Goal: Transaction & Acquisition: Book appointment/travel/reservation

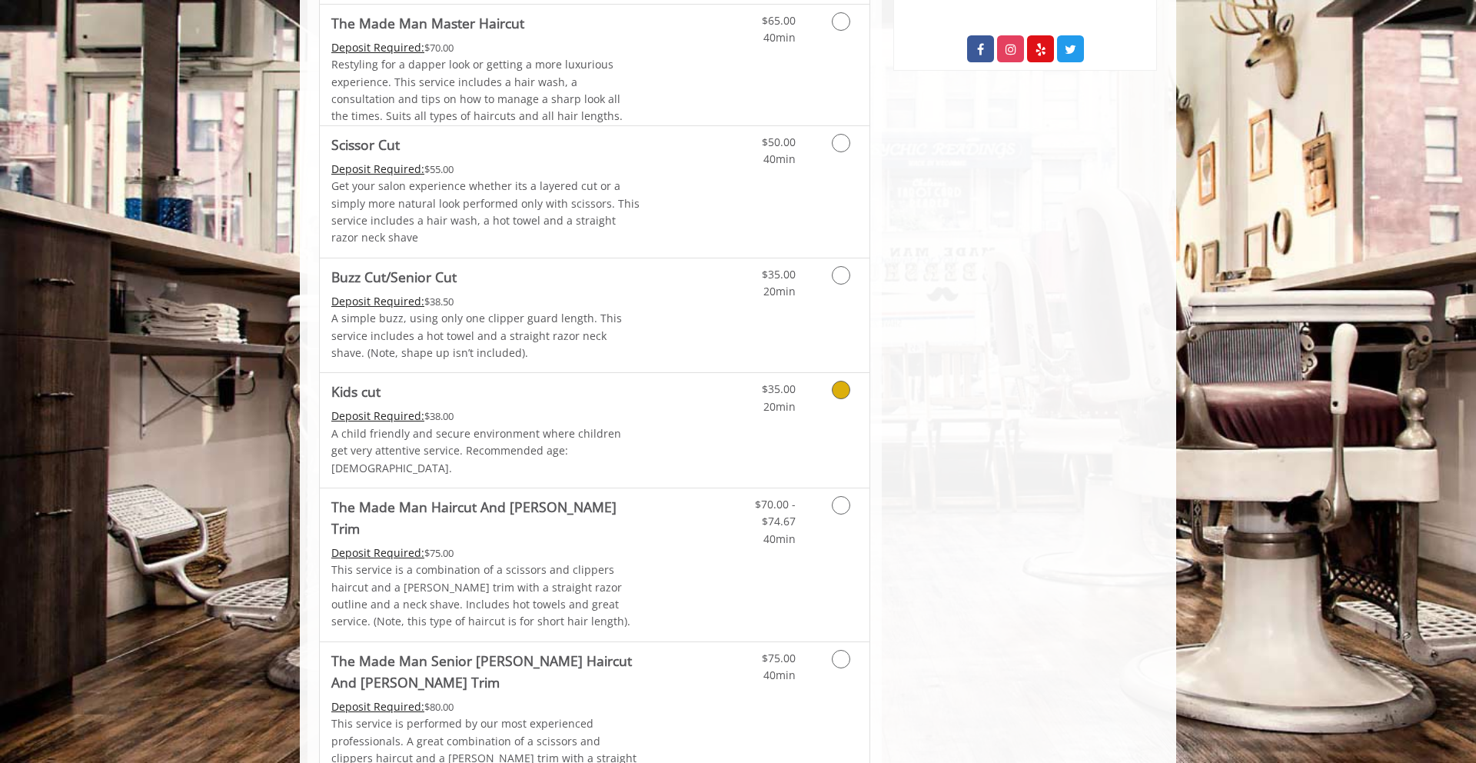
scroll to position [890, 0]
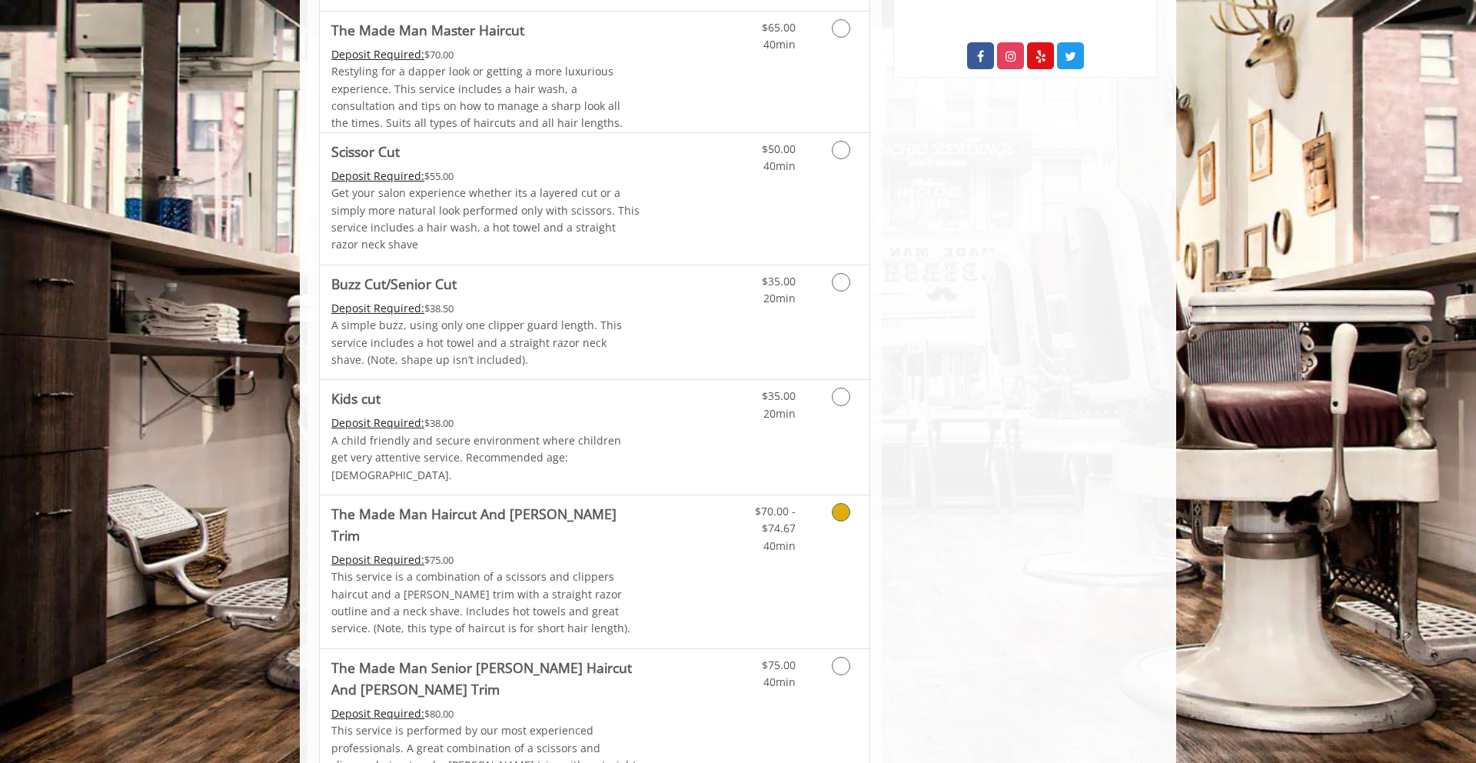
click at [837, 503] on icon "Grooming services" at bounding box center [841, 512] width 18 height 18
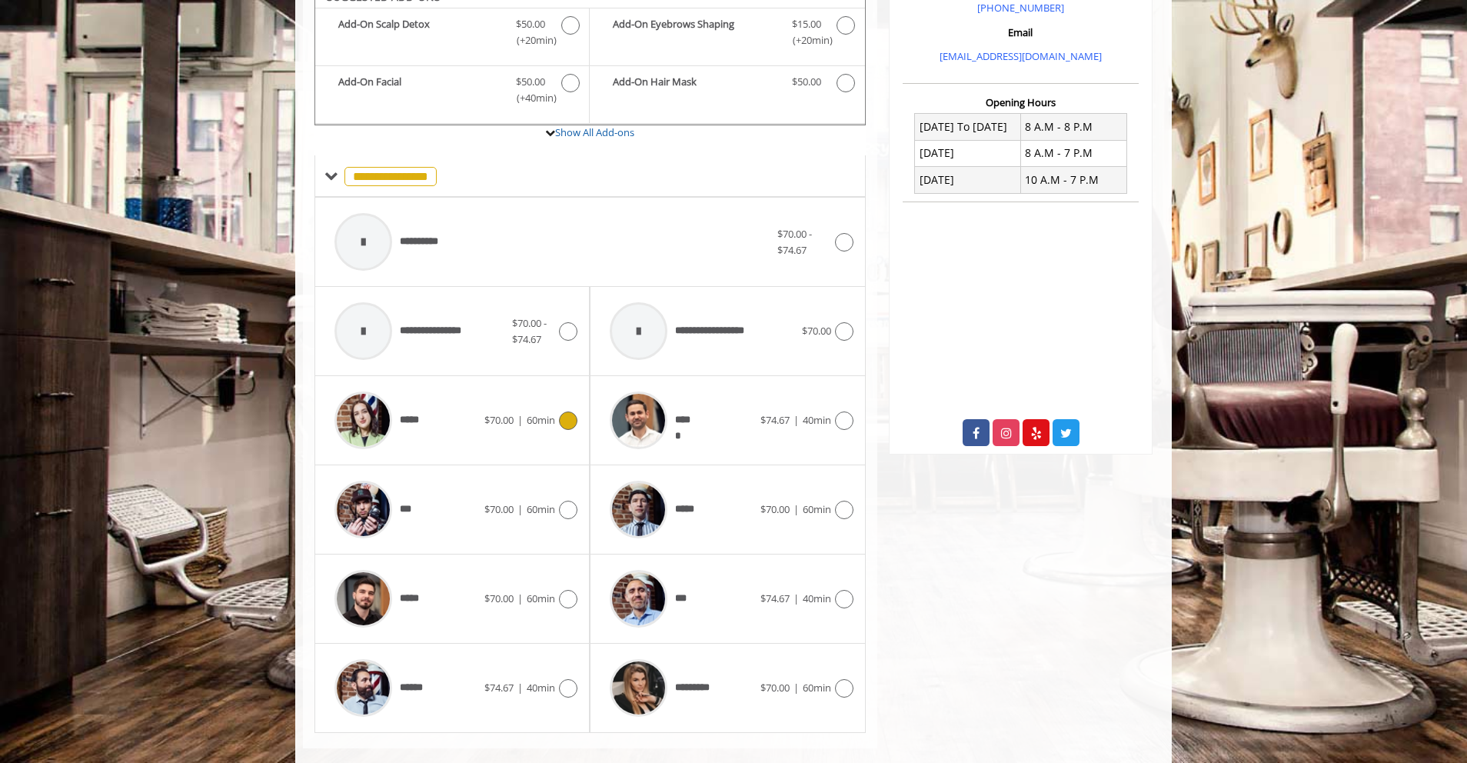
scroll to position [515, 0]
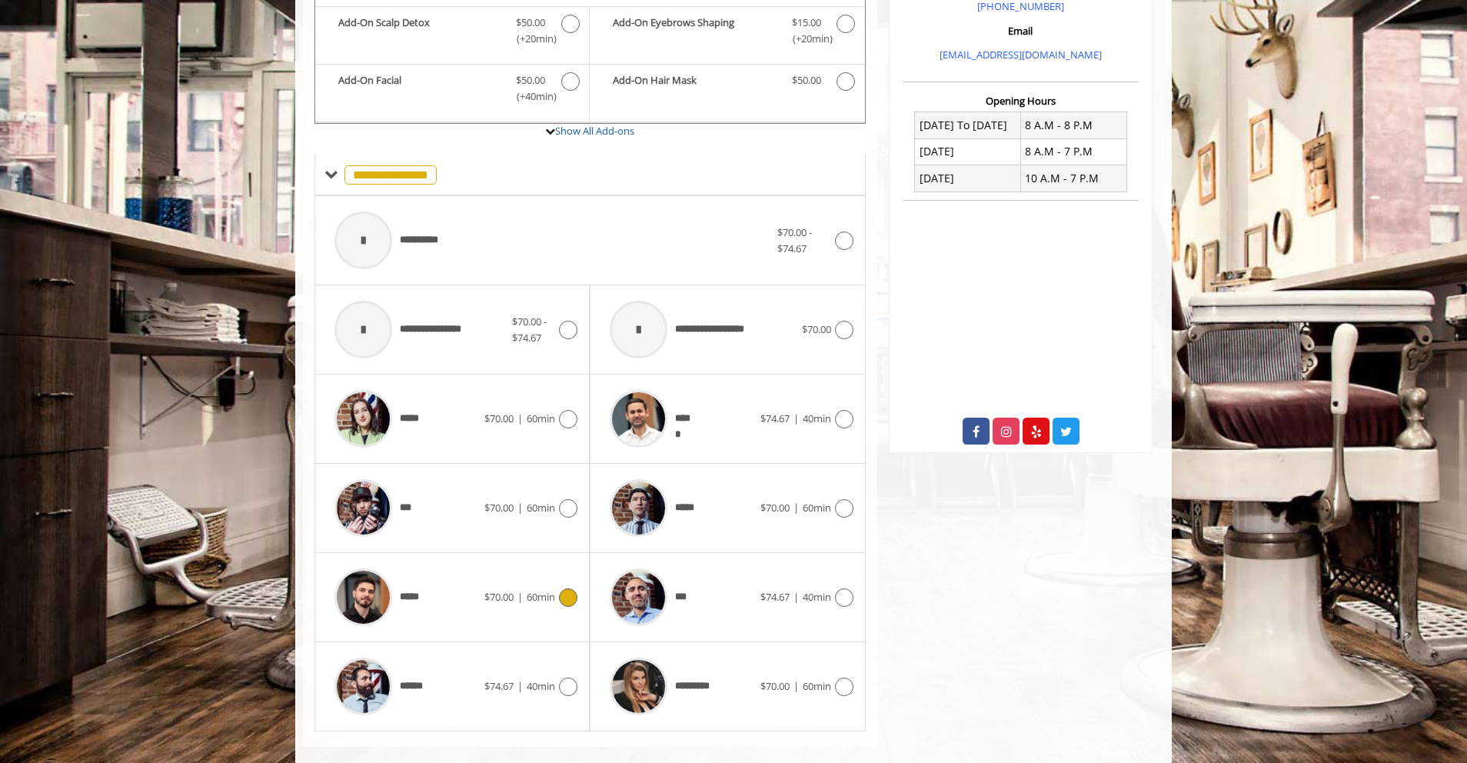
click at [575, 588] on icon at bounding box center [568, 597] width 18 height 18
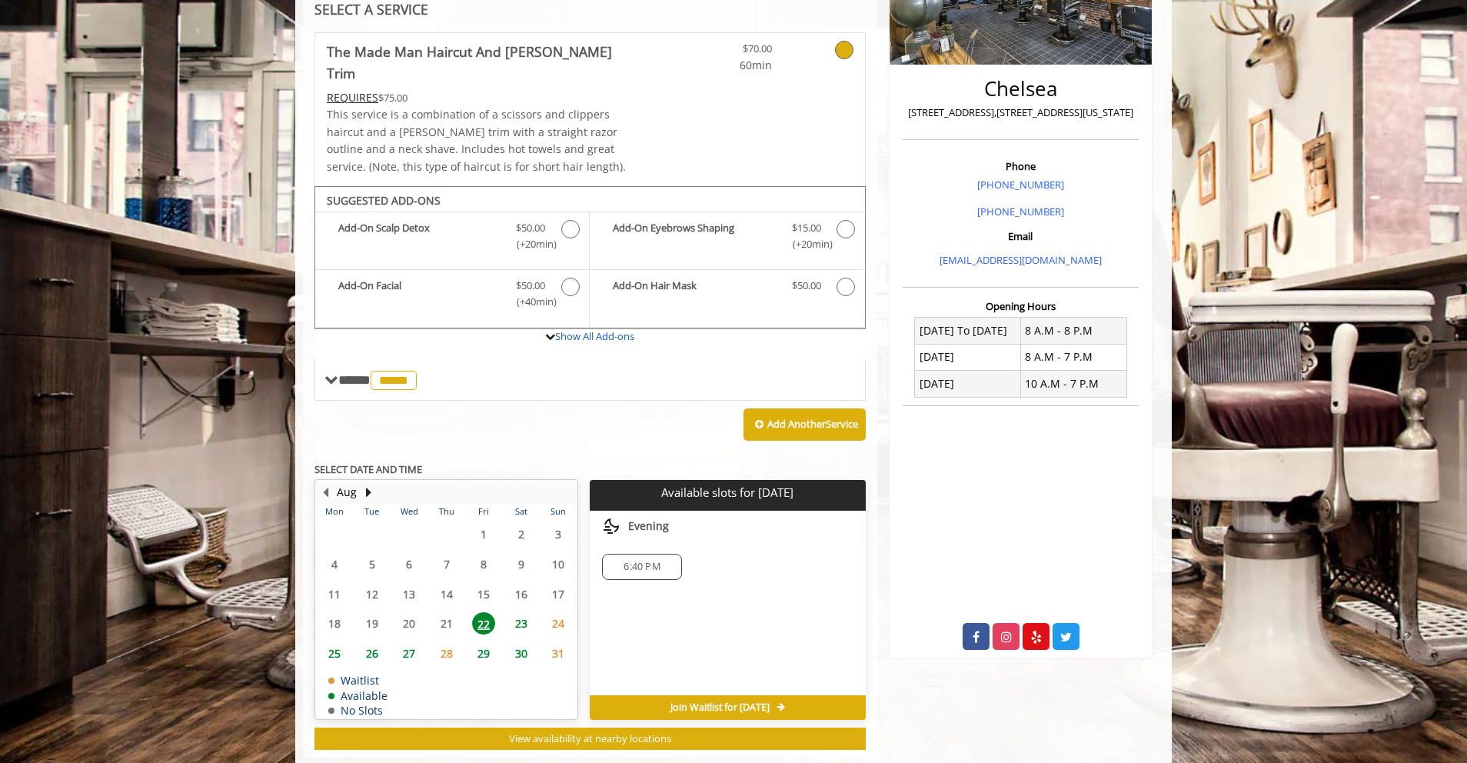
scroll to position [321, 0]
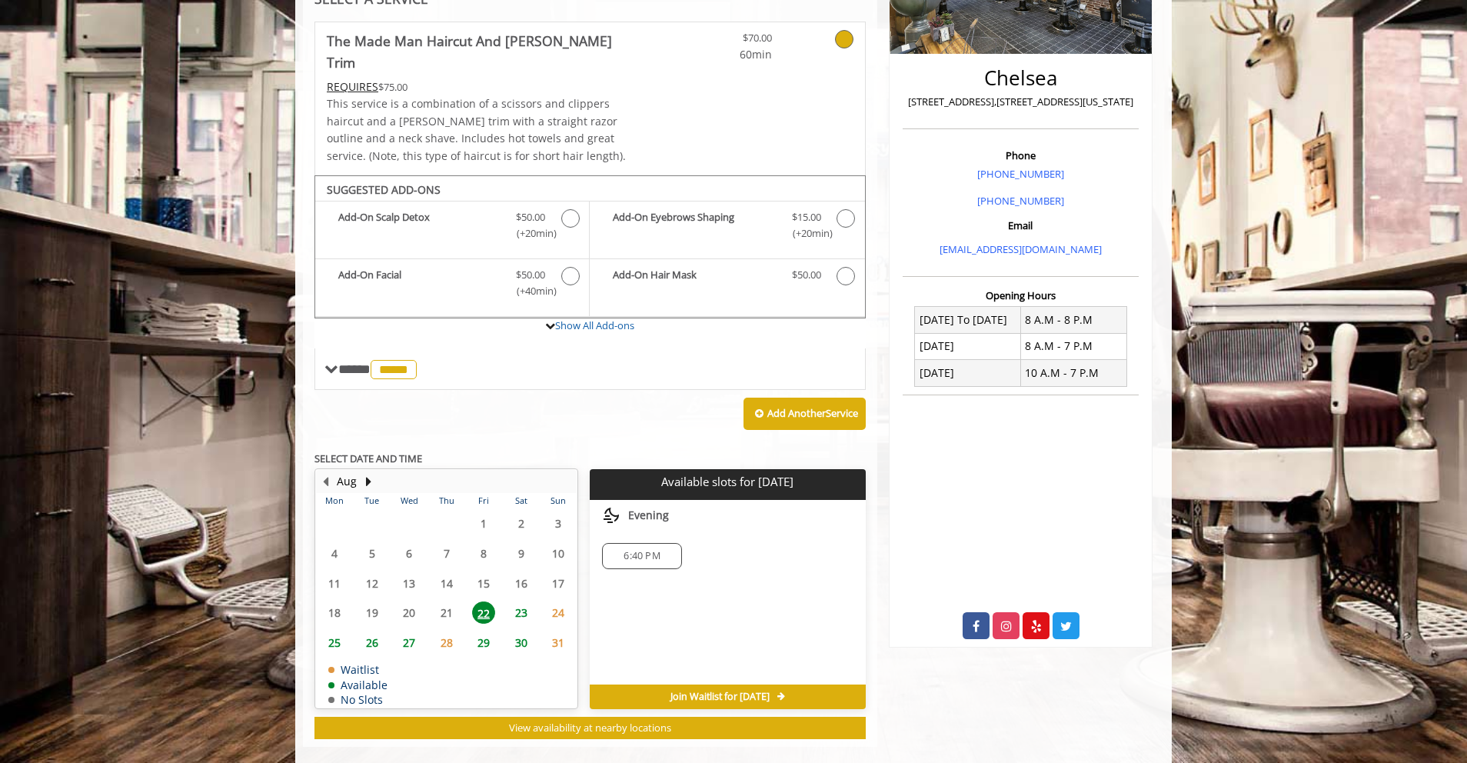
click at [654, 543] on div "6:40 PM" at bounding box center [641, 556] width 79 height 26
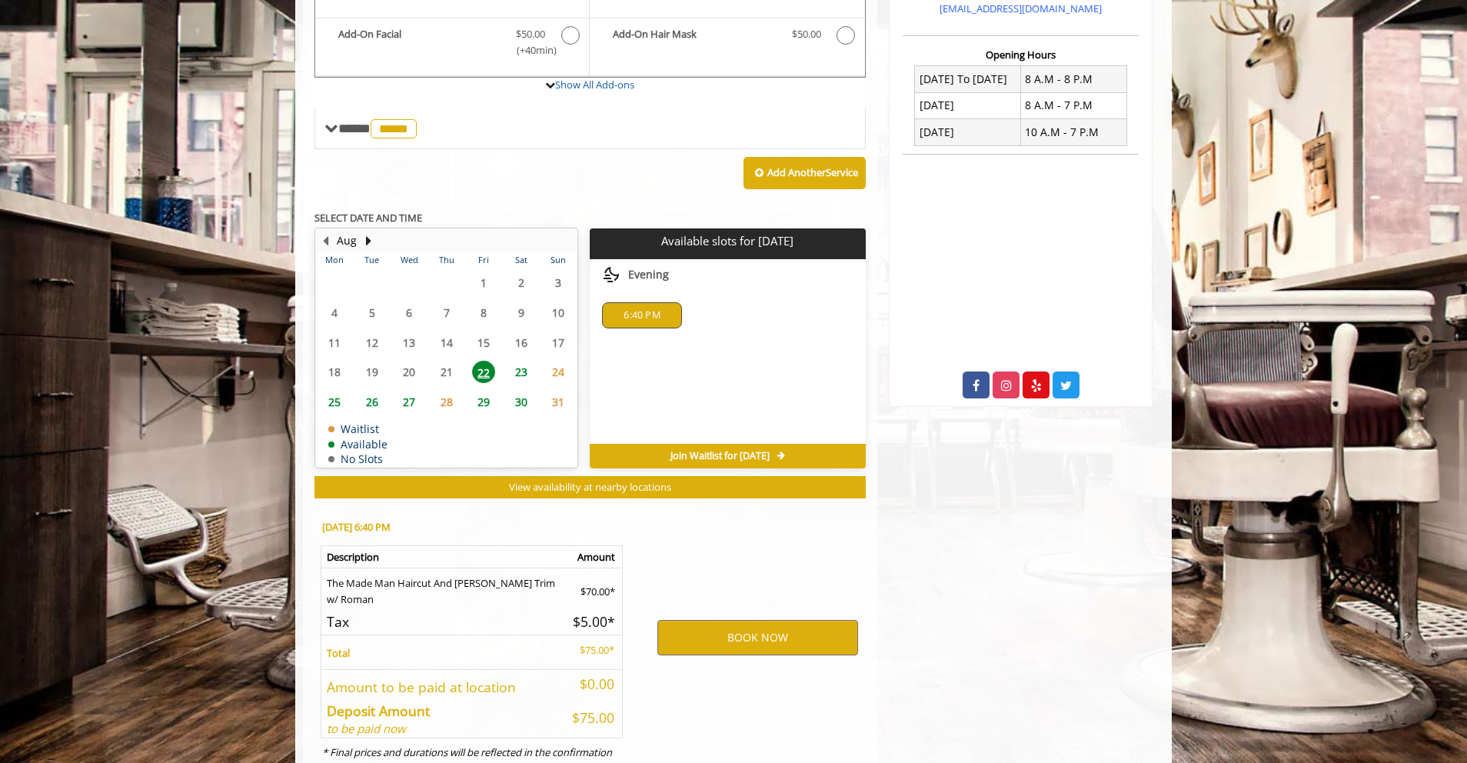
scroll to position [598, 0]
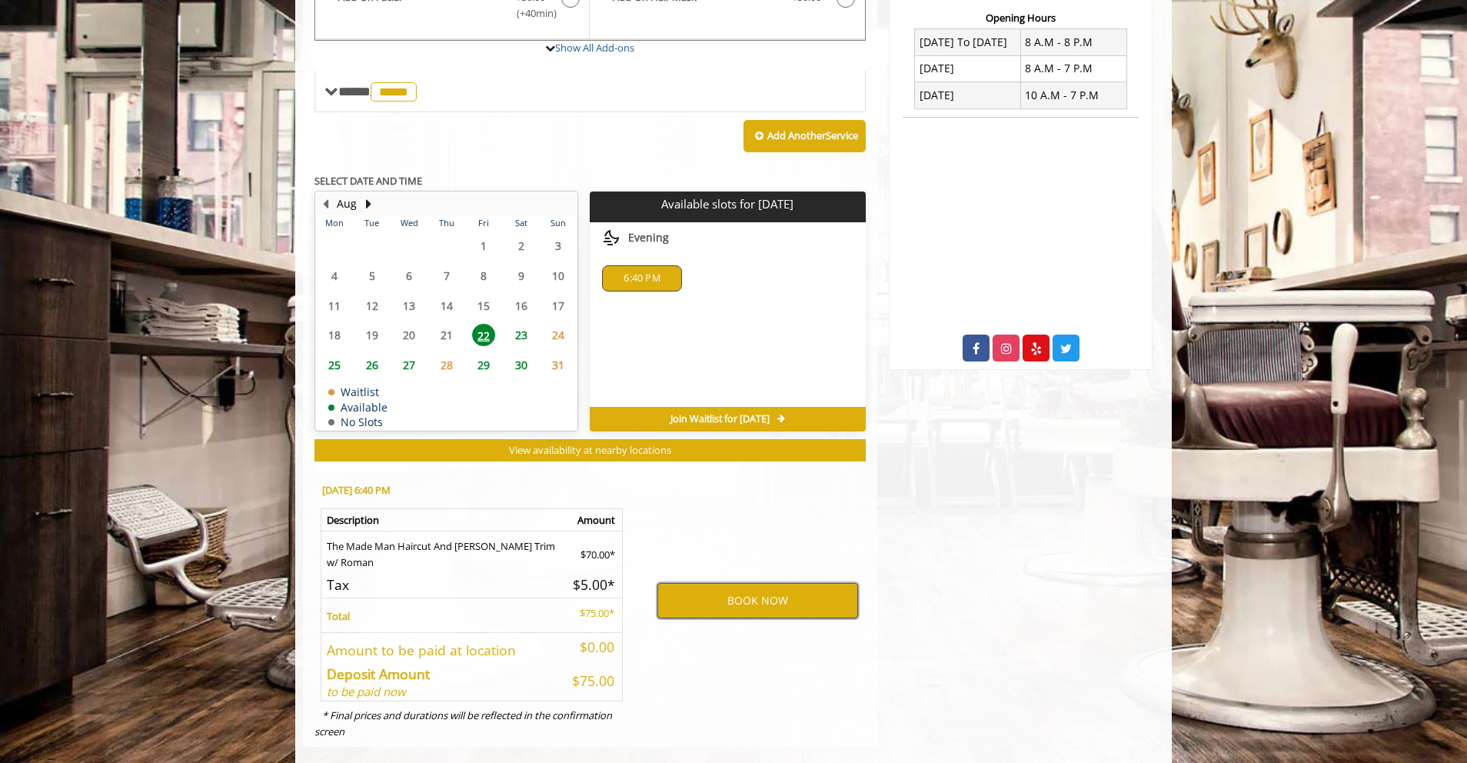
click at [710, 585] on button "BOOK NOW" at bounding box center [757, 600] width 201 height 35
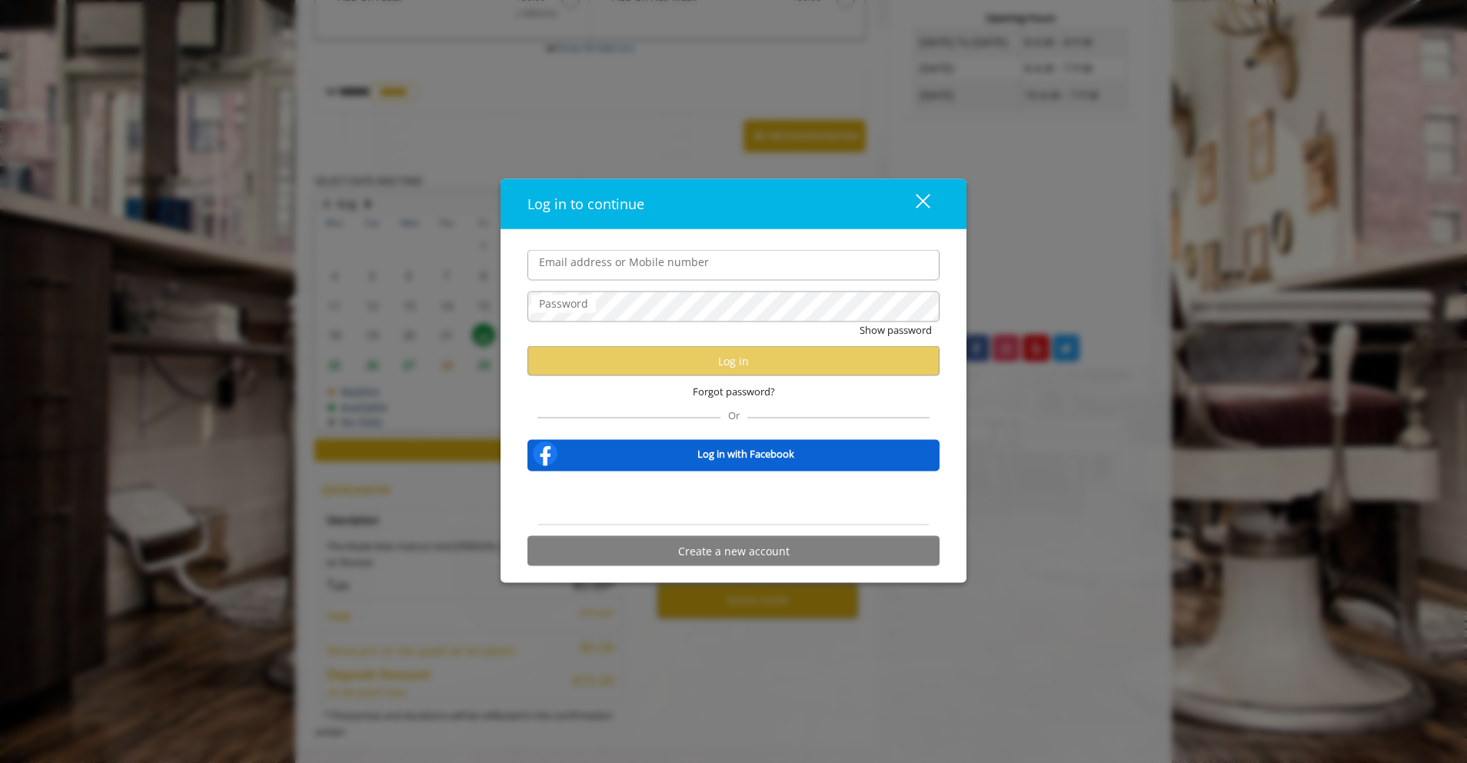
type input "**********"
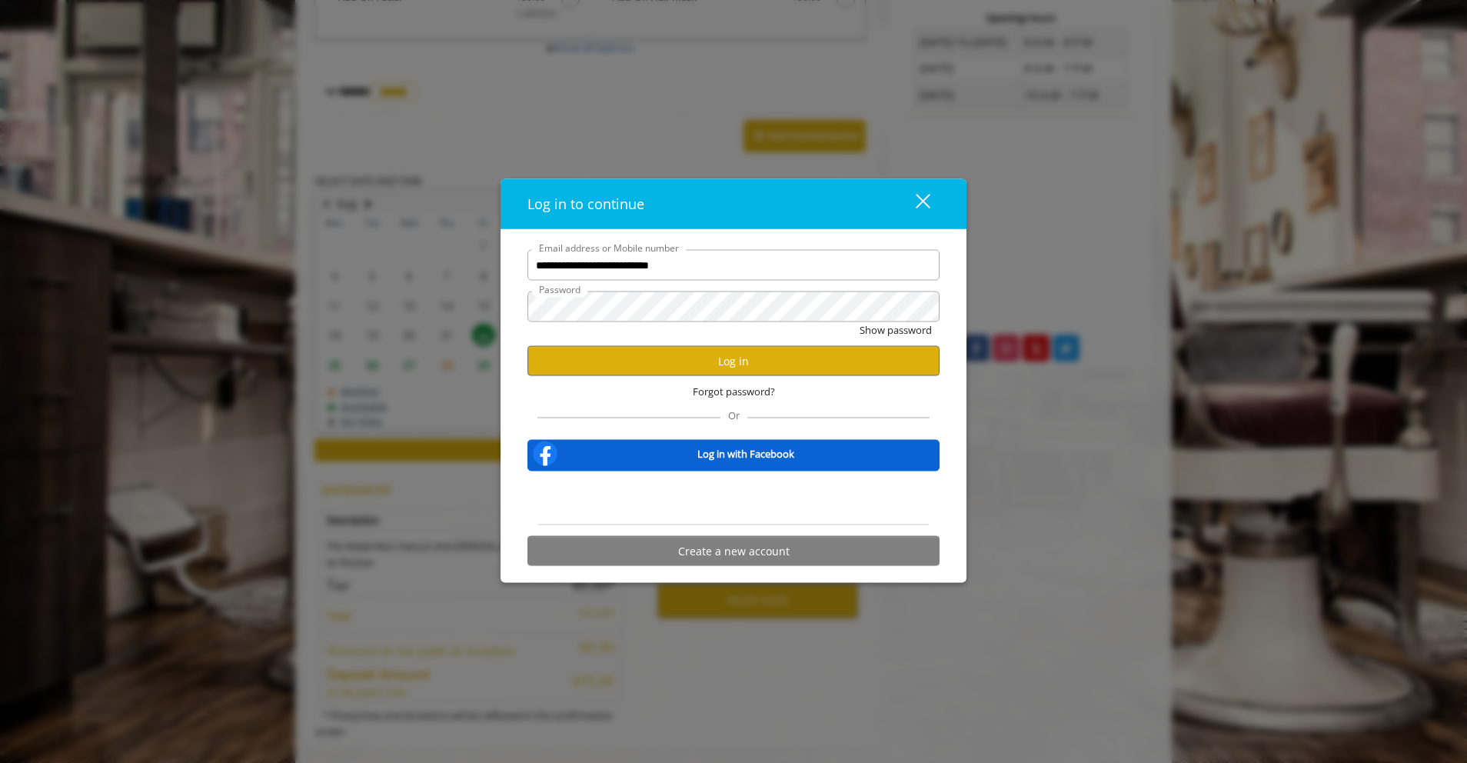
scroll to position [0, 0]
click at [792, 356] on button "Log in" at bounding box center [734, 361] width 412 height 30
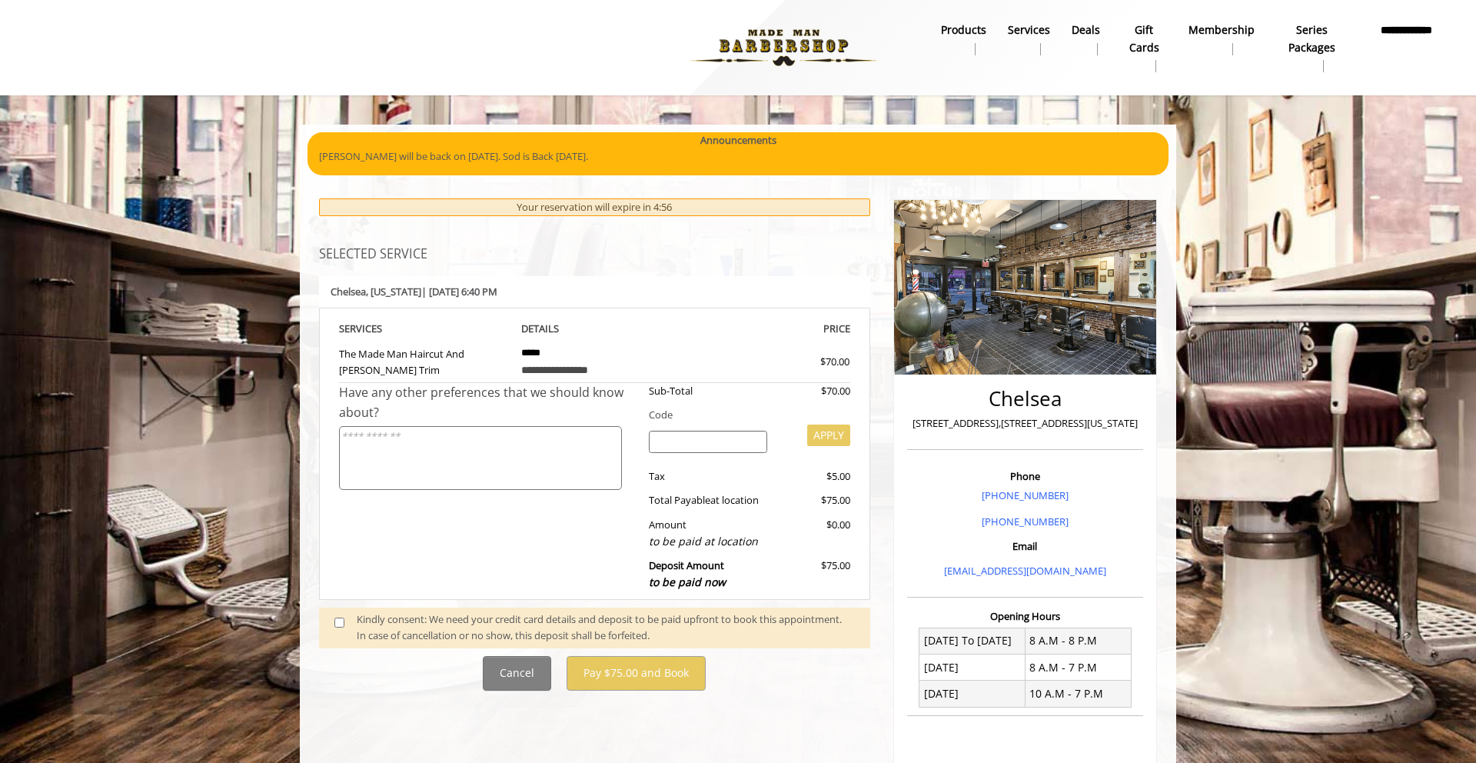
click at [335, 628] on span at bounding box center [345, 627] width 45 height 32
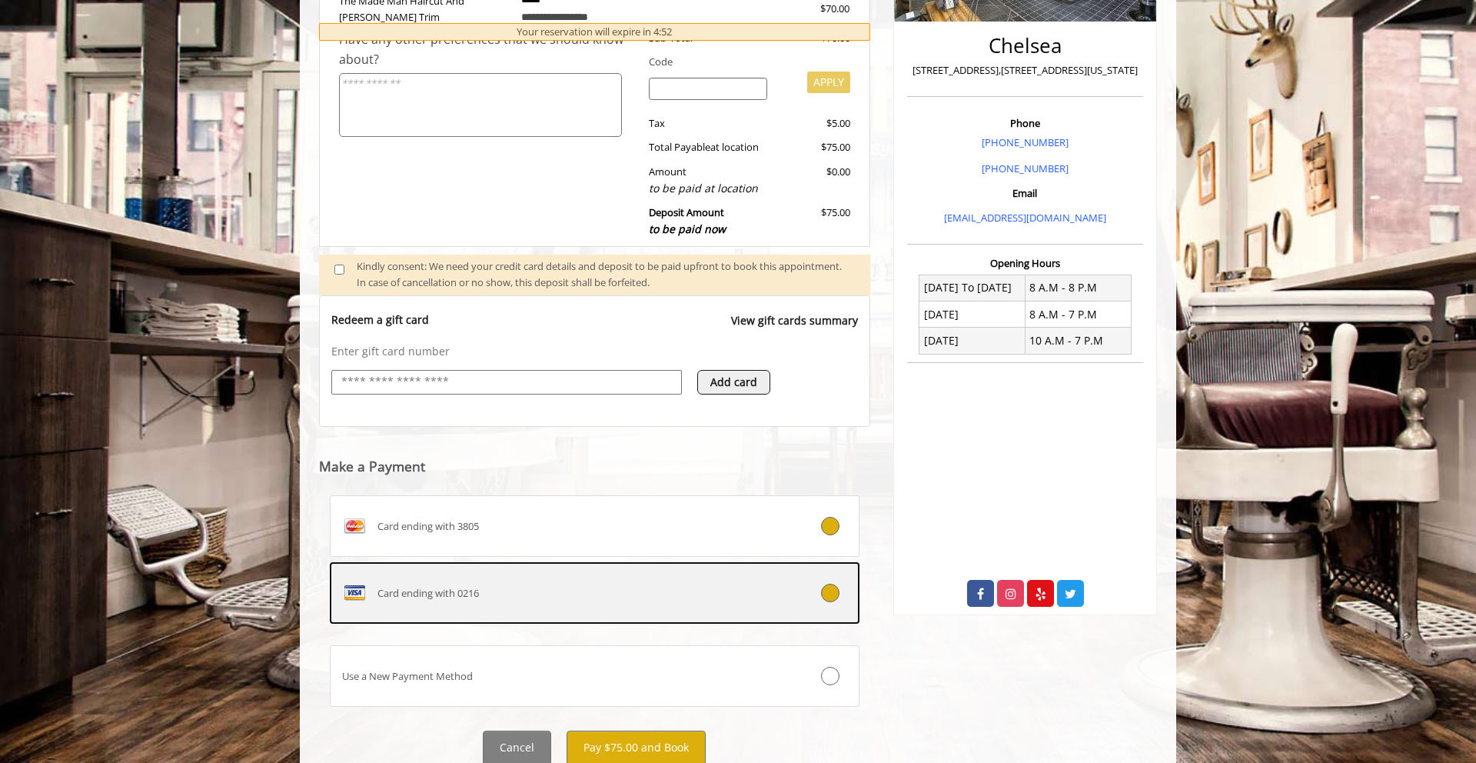
scroll to position [409, 0]
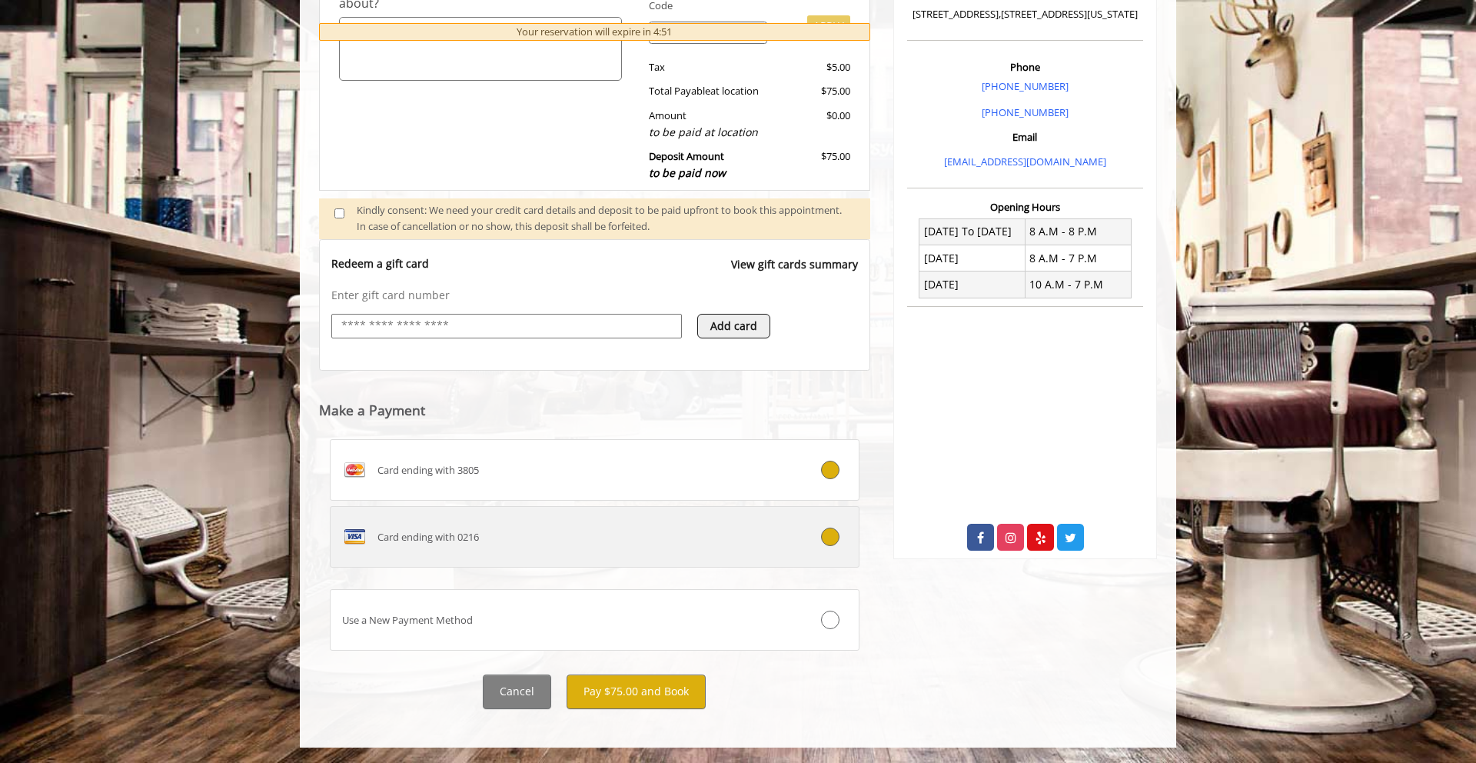
click at [831, 541] on icon at bounding box center [830, 537] width 18 height 18
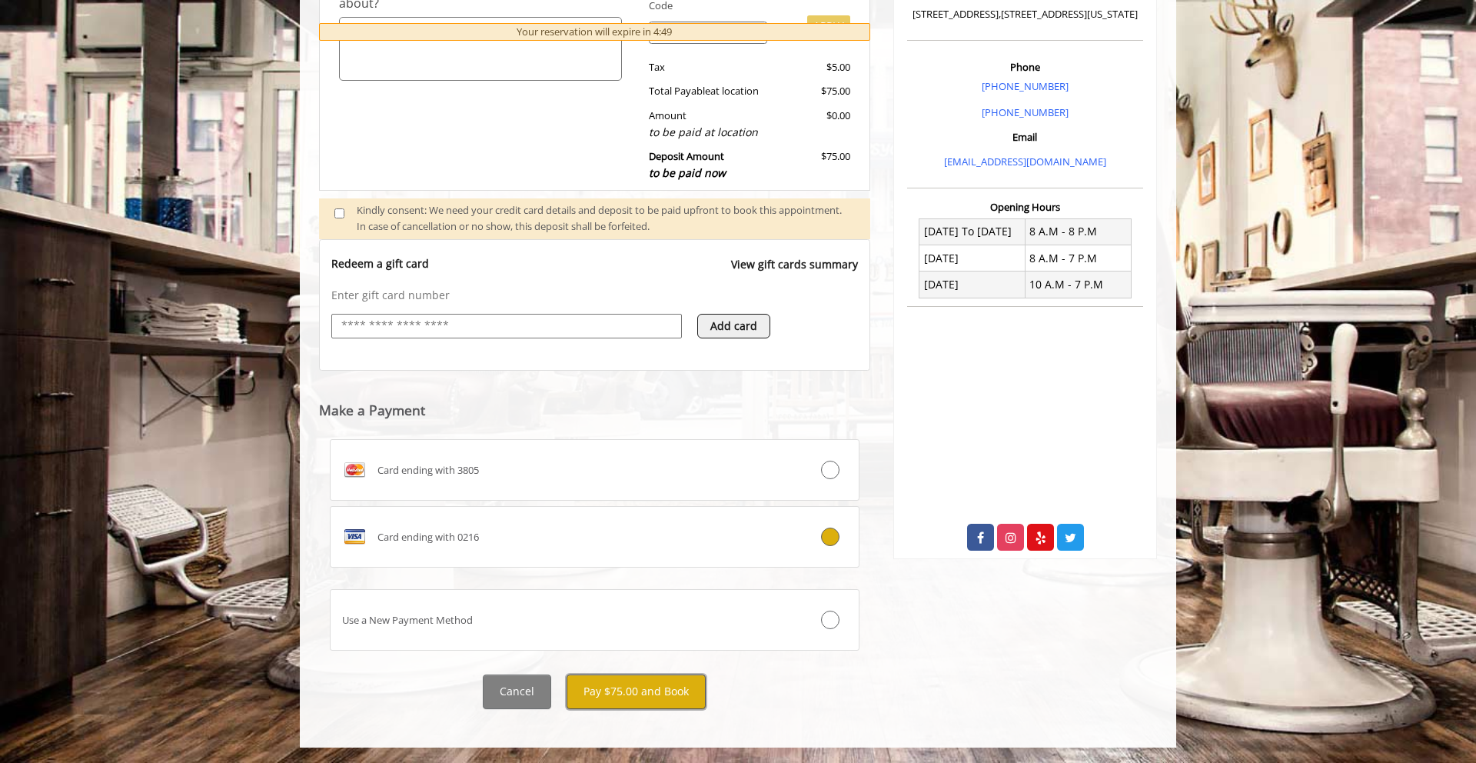
click at [608, 692] on button "Pay $75.00 and Book" at bounding box center [636, 691] width 139 height 35
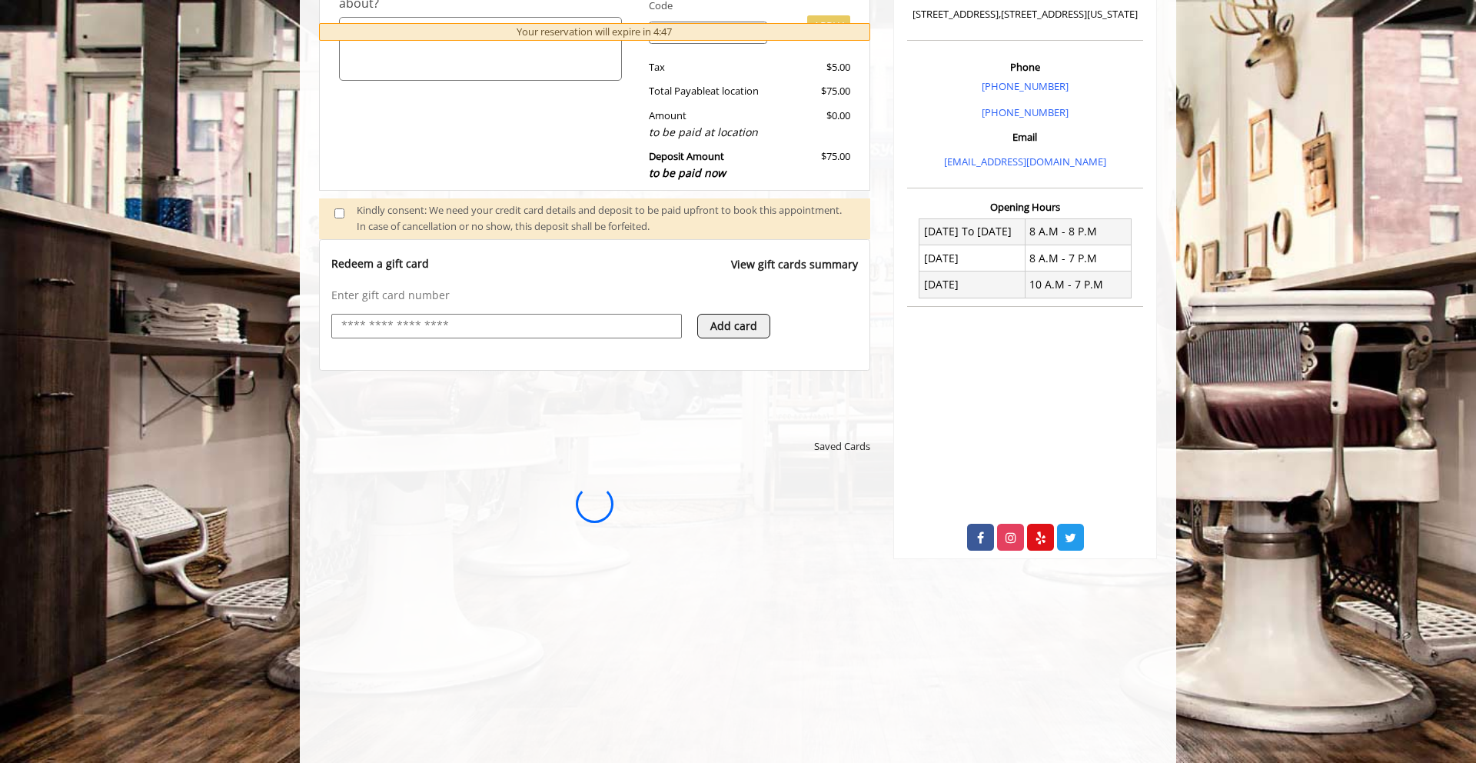
scroll to position [0, 0]
